Goal: Find specific page/section: Find specific page/section

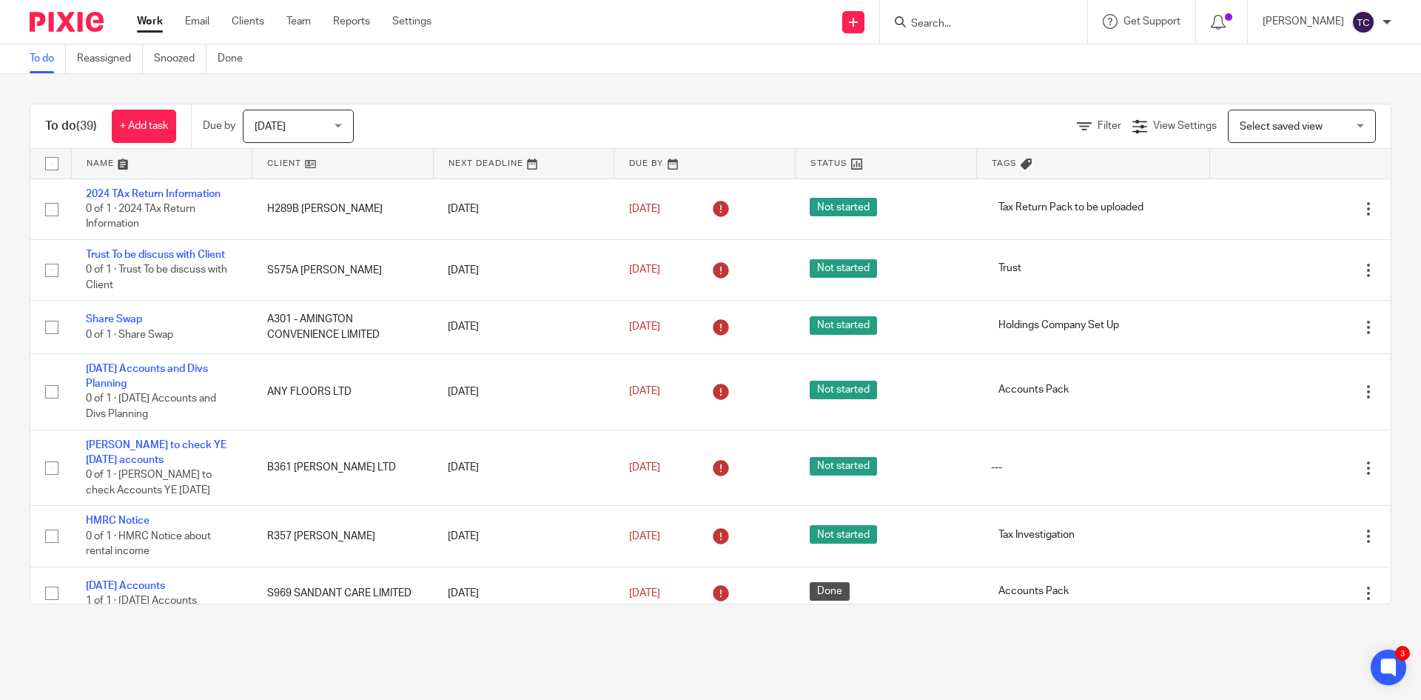
click at [963, 18] on input "Search" at bounding box center [976, 24] width 133 height 13
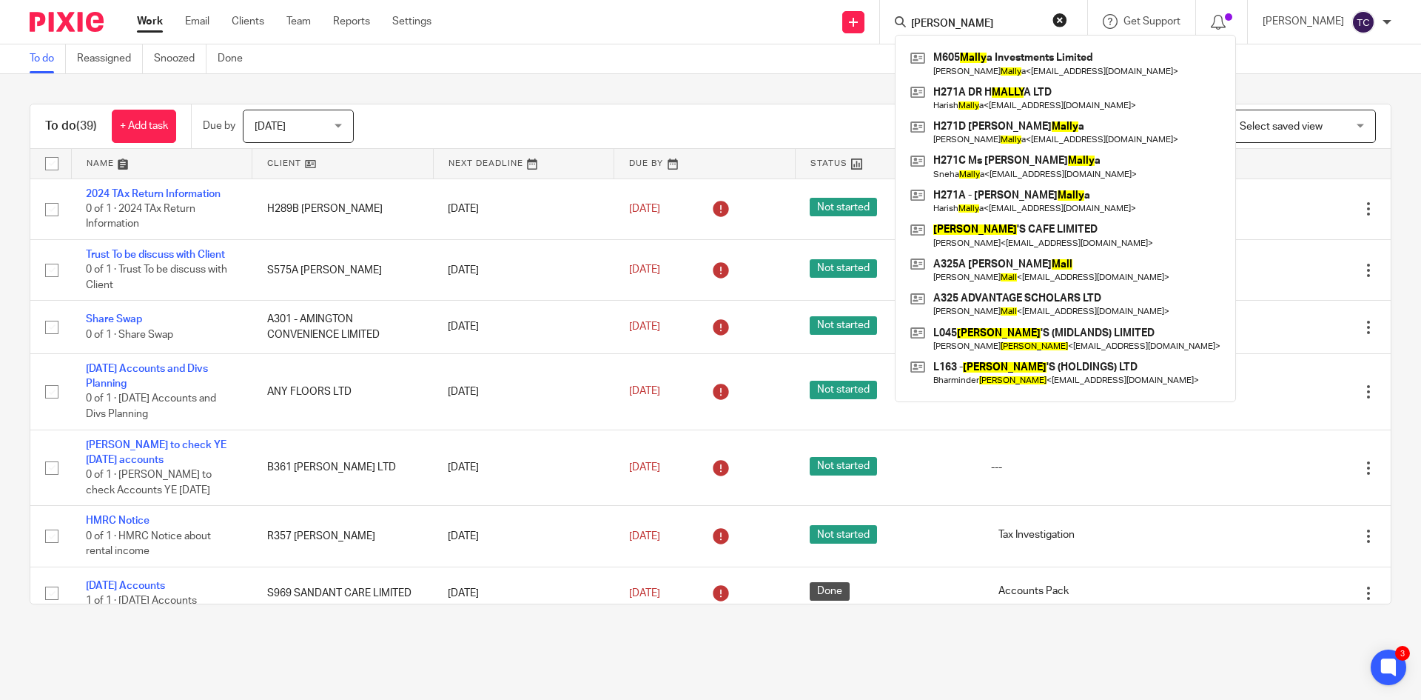
type input "mallya"
click button "submit" at bounding box center [0, 0] width 0 height 0
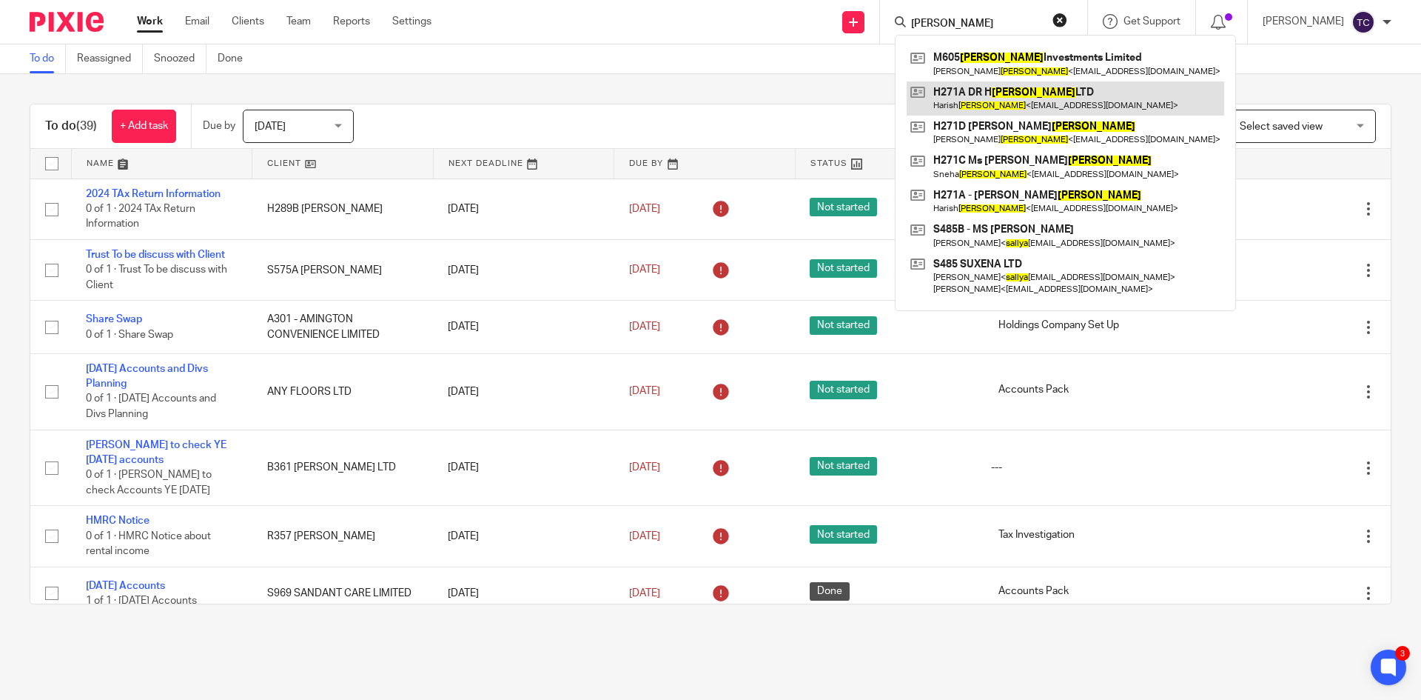
click at [1002, 88] on link at bounding box center [1066, 98] width 318 height 34
